Goal: Complete application form

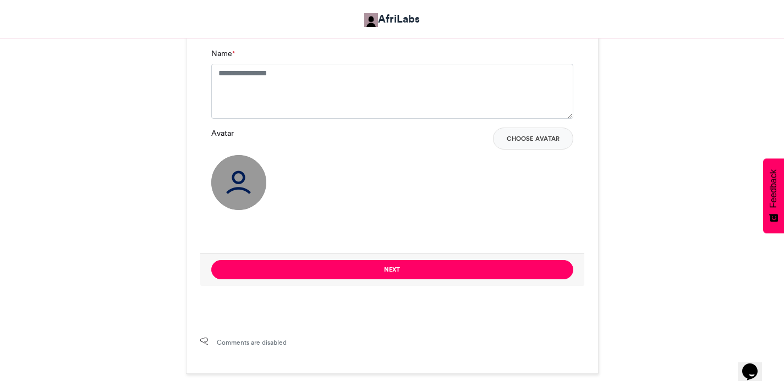
scroll to position [864, 0]
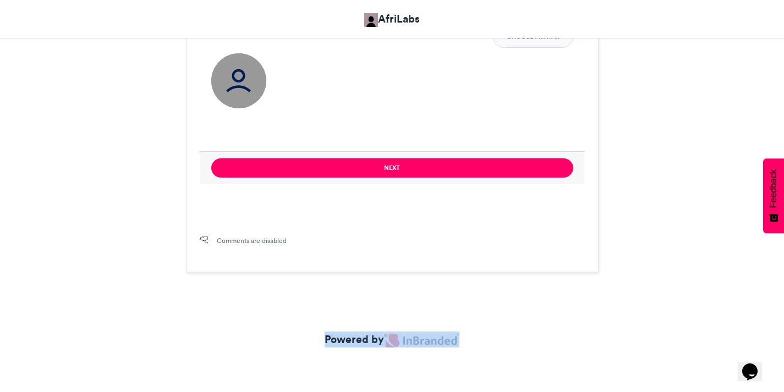
drag, startPoint x: 466, startPoint y: 344, endPoint x: 414, endPoint y: 337, distance: 52.8
click at [403, 341] on div "Powered by" at bounding box center [392, 346] width 627 height 28
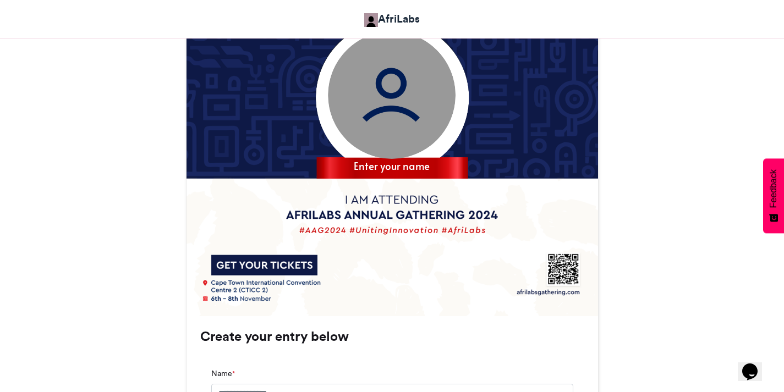
scroll to position [644, 0]
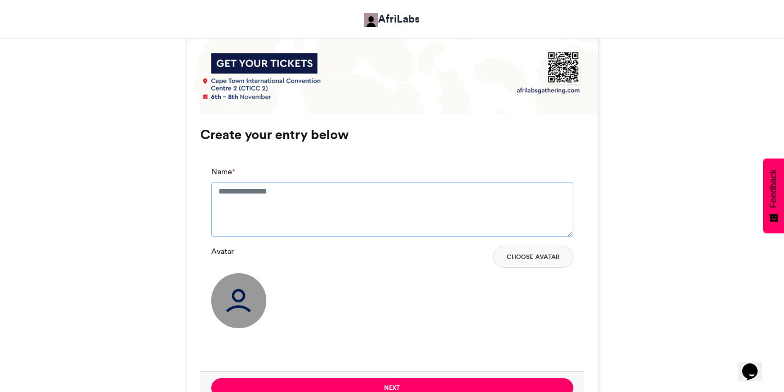
click at [314, 202] on textarea "Name *" at bounding box center [392, 209] width 362 height 55
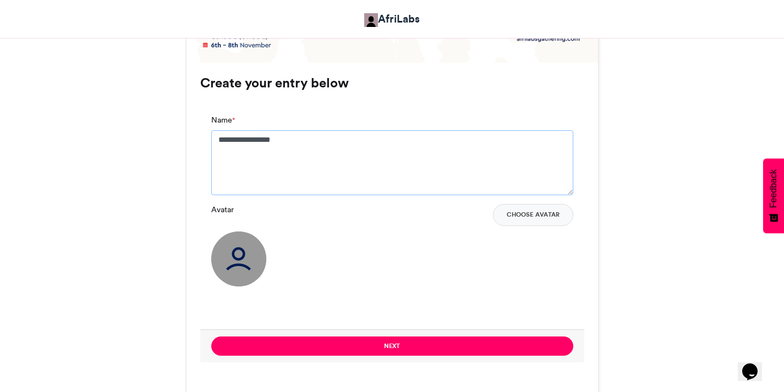
scroll to position [754, 0]
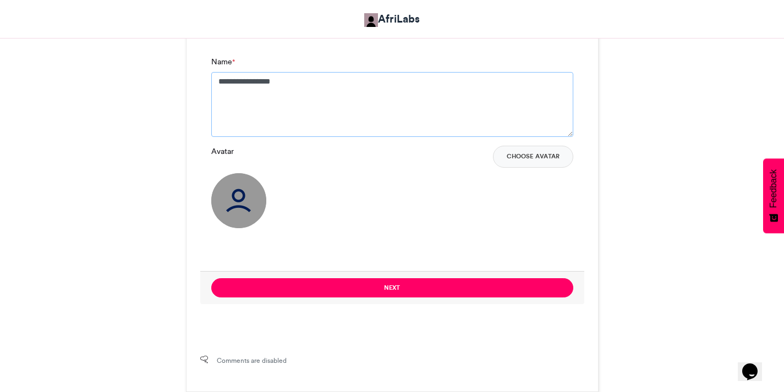
type textarea "**********"
click at [228, 210] on img at bounding box center [238, 200] width 55 height 55
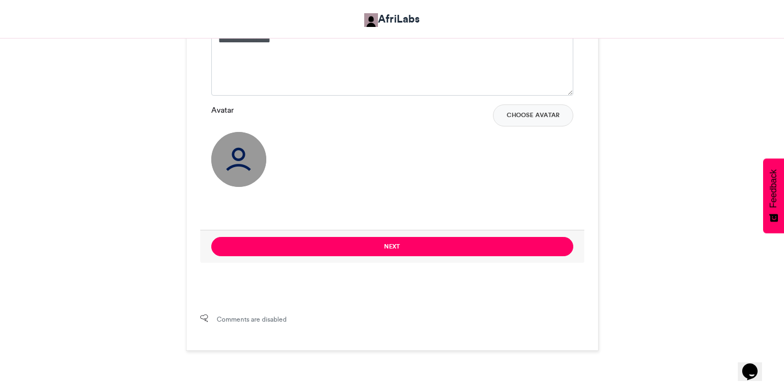
scroll to position [809, 0]
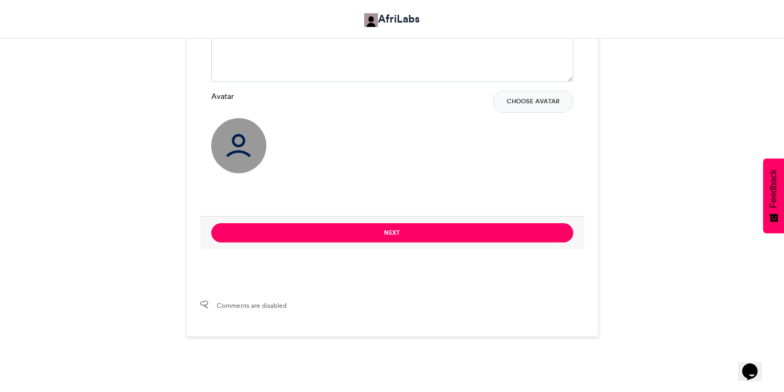
click at [245, 152] on img at bounding box center [238, 145] width 55 height 55
click at [518, 108] on button "Choose Avatar" at bounding box center [533, 102] width 80 height 22
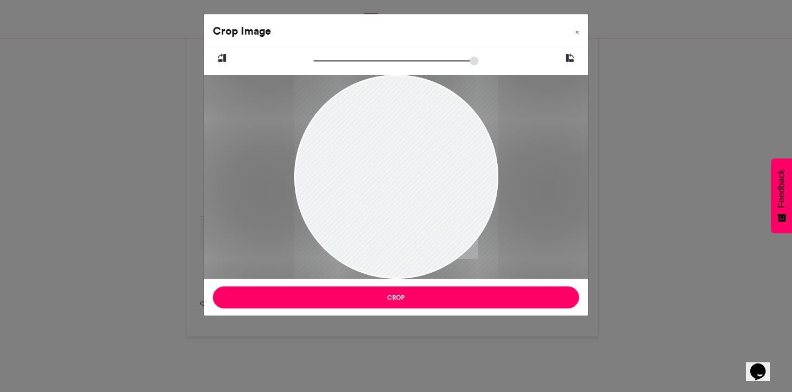
drag, startPoint x: 404, startPoint y: 162, endPoint x: 281, endPoint y: 204, distance: 130.3
click at [281, 204] on div at bounding box center [396, 177] width 384 height 204
drag, startPoint x: 375, startPoint y: 195, endPoint x: 407, endPoint y: 253, distance: 66.8
click at [436, 220] on div at bounding box center [396, 227] width 204 height 307
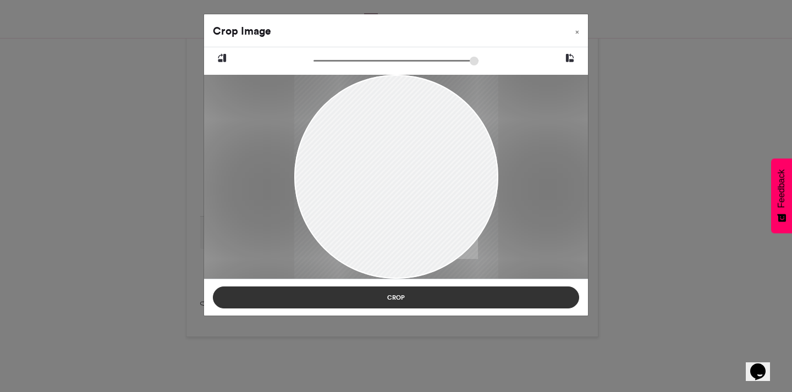
drag, startPoint x: 385, startPoint y: 293, endPoint x: 345, endPoint y: 293, distance: 40.2
click at [384, 293] on button "Crop" at bounding box center [396, 298] width 367 height 22
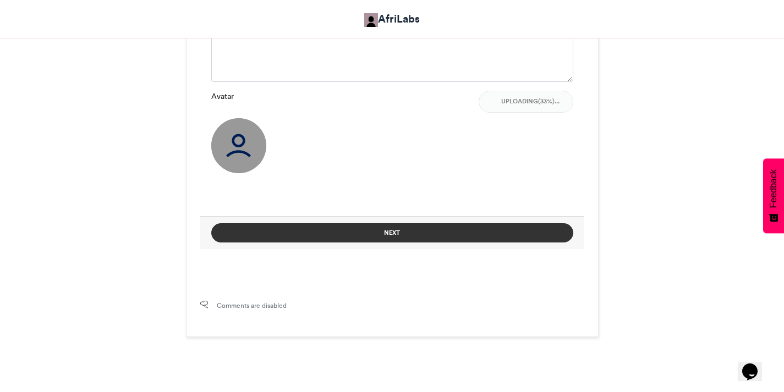
click at [423, 237] on button "Next" at bounding box center [392, 232] width 362 height 19
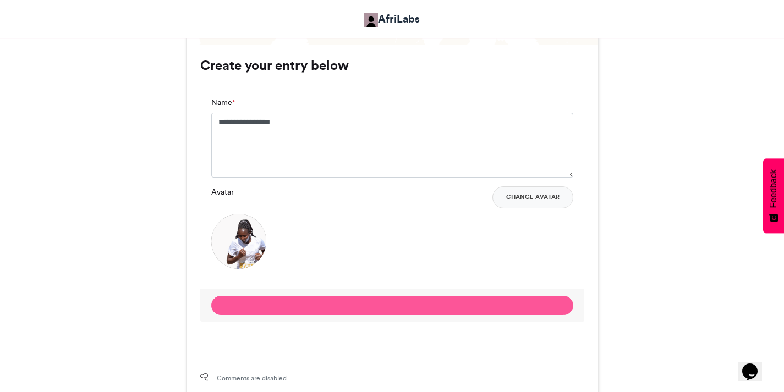
scroll to position [754, 0]
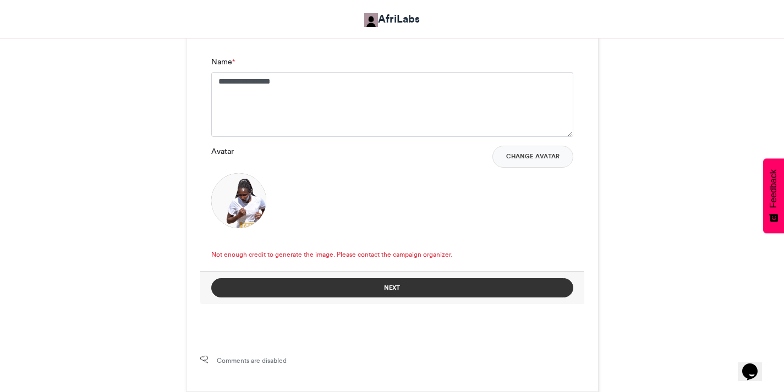
click at [360, 288] on button "Next" at bounding box center [392, 287] width 362 height 19
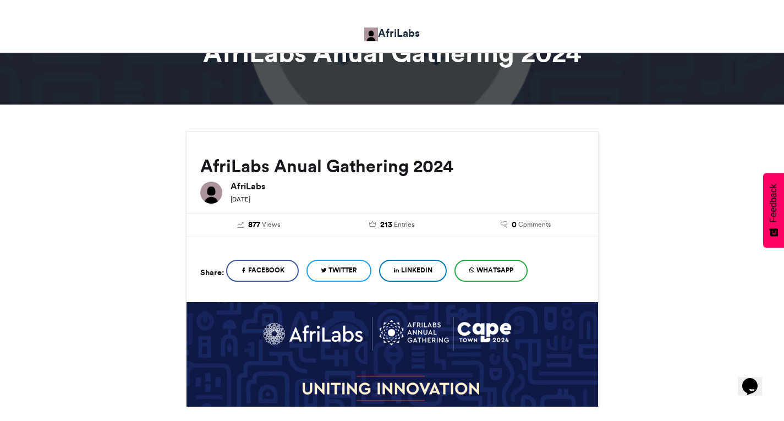
scroll to position [110, 0]
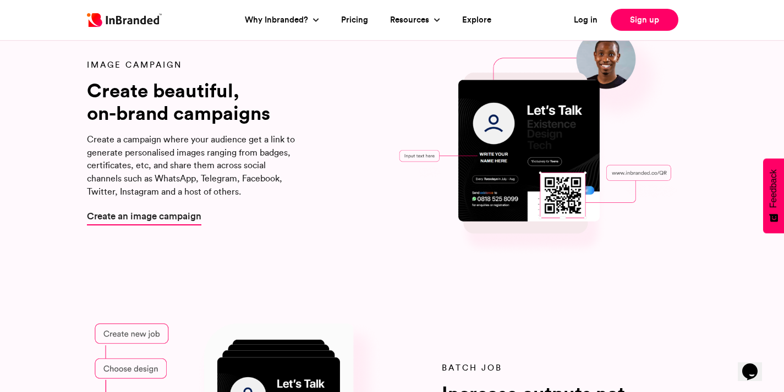
scroll to position [880, 0]
